Goal: Entertainment & Leisure: Consume media (video, audio)

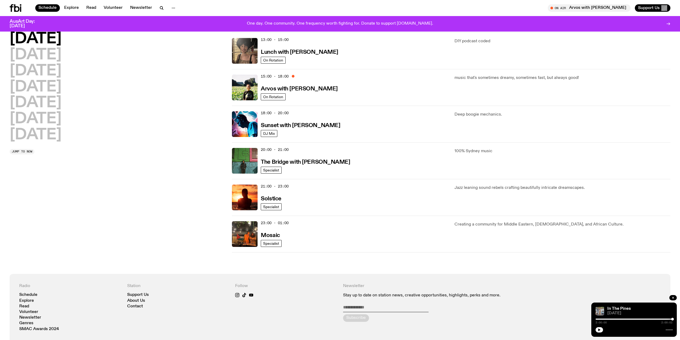
scroll to position [160, 0]
click at [246, 200] on img at bounding box center [245, 198] width 26 height 26
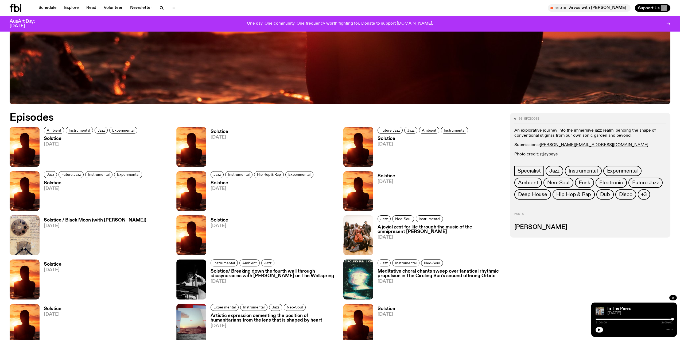
scroll to position [344, 0]
click at [24, 147] on img at bounding box center [25, 146] width 30 height 40
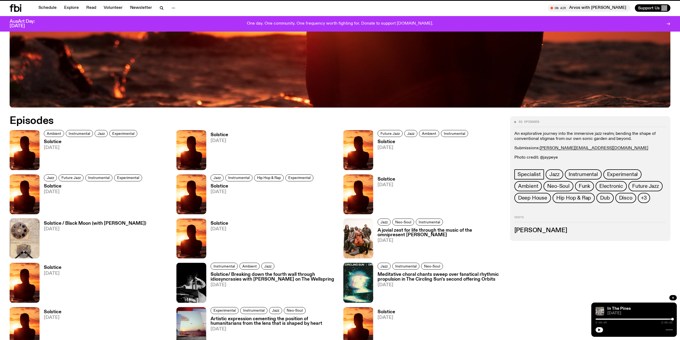
scroll to position [339, 0]
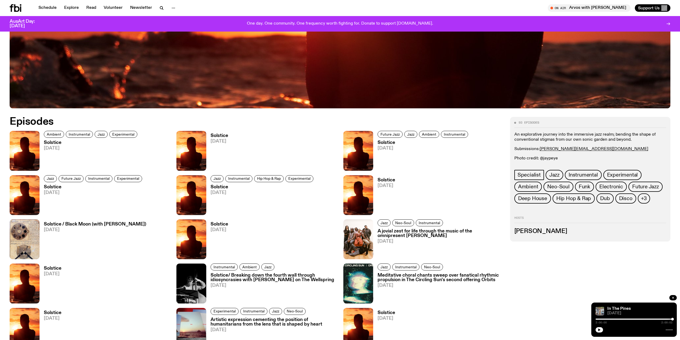
click at [25, 155] on img at bounding box center [25, 151] width 30 height 40
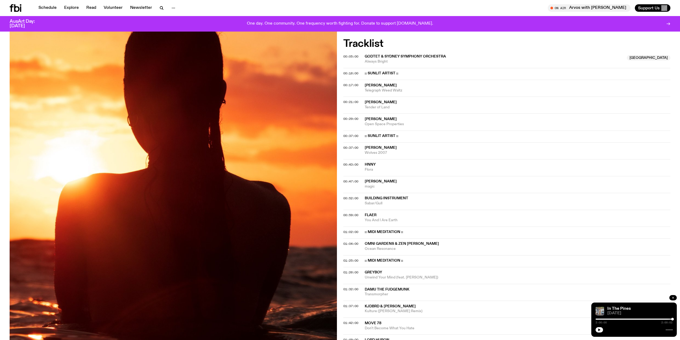
scroll to position [159, 0]
click at [672, 296] on icon "button" at bounding box center [672, 297] width 3 height 3
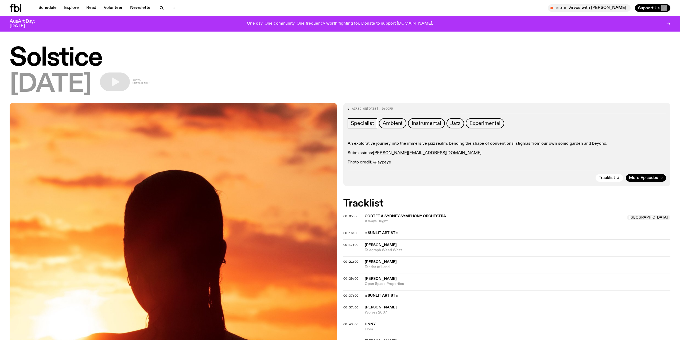
scroll to position [0, 0]
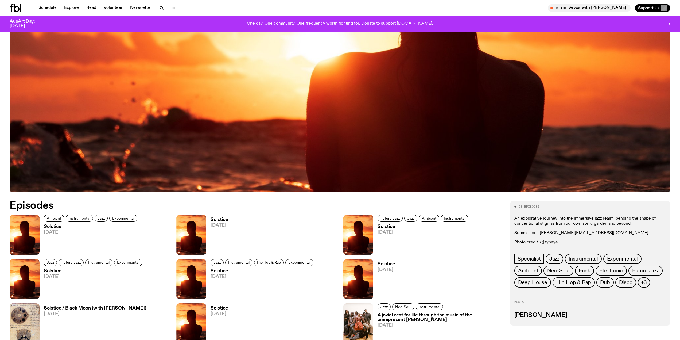
scroll to position [255, 0]
click at [31, 227] on img at bounding box center [25, 235] width 30 height 40
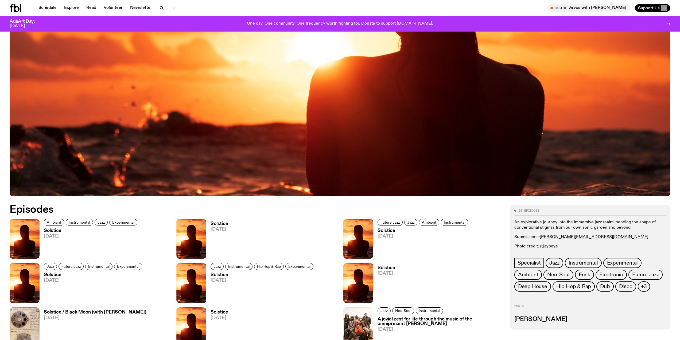
scroll to position [251, 0]
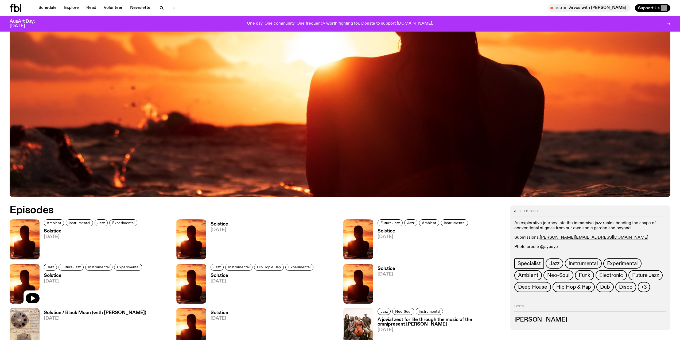
click at [30, 275] on img at bounding box center [25, 283] width 30 height 40
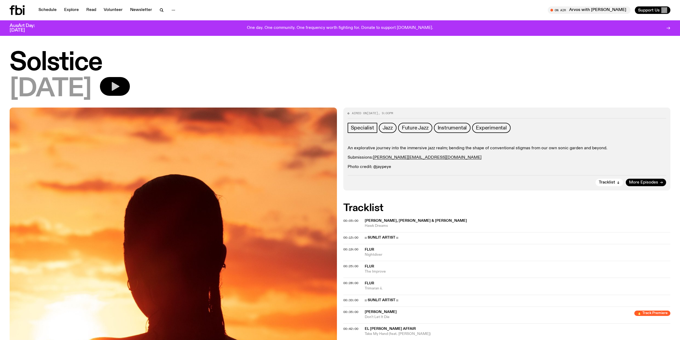
click at [119, 85] on icon "button" at bounding box center [116, 86] width 8 height 9
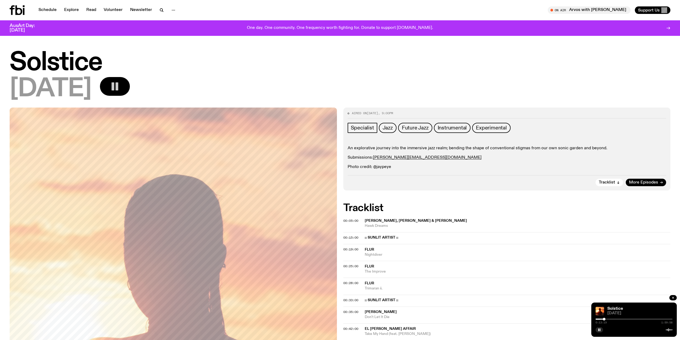
drag, startPoint x: 597, startPoint y: 318, endPoint x: 604, endPoint y: 319, distance: 7.0
click at [604, 319] on div at bounding box center [604, 318] width 3 height 3
